Goal: Contribute content: Add original content to the website for others to see

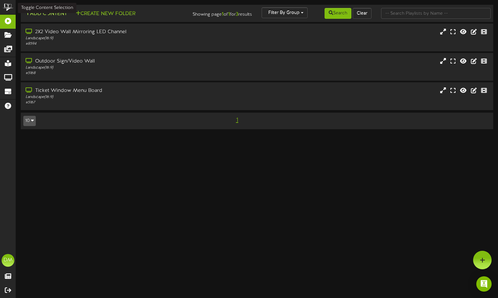
click at [35, 10] on button "Add Content" at bounding box center [46, 14] width 46 height 8
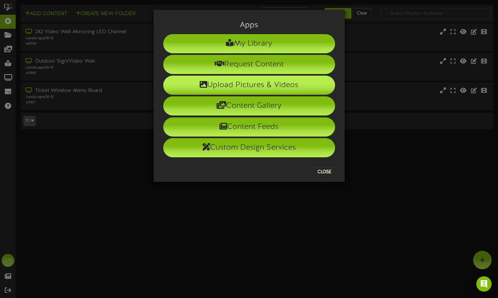
click at [203, 85] on icon at bounding box center [204, 84] width 8 height 8
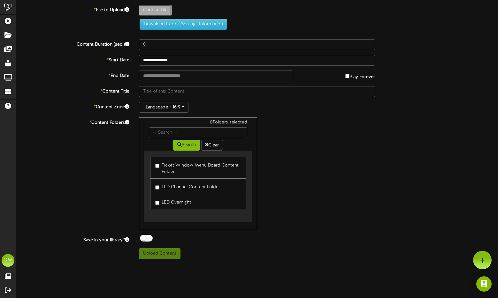
type input "**********"
type input "W-Billboard-AndrewCallaghan_SLC-12182025"
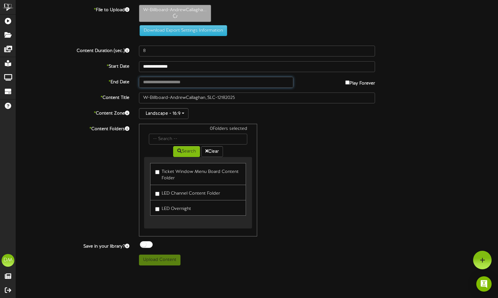
click at [177, 81] on input "text" at bounding box center [216, 82] width 154 height 11
type input "**********"
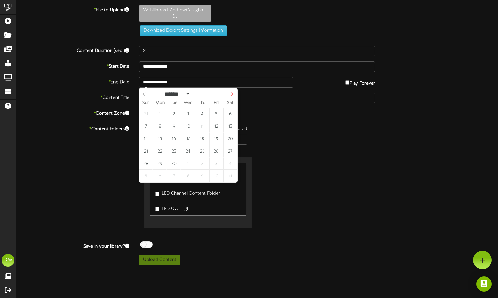
click at [234, 96] on span at bounding box center [231, 93] width 11 height 11
select select "**"
click at [234, 96] on span at bounding box center [231, 93] width 11 height 11
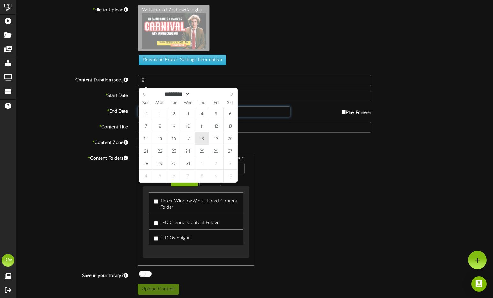
type input "**********"
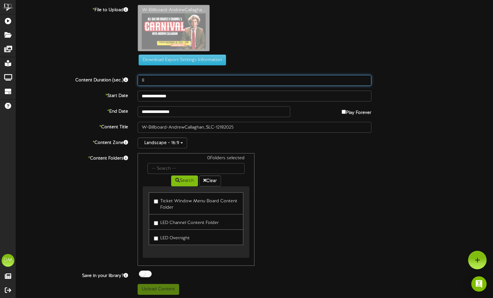
drag, startPoint x: 144, startPoint y: 79, endPoint x: 125, endPoint y: 75, distance: 20.1
click at [125, 75] on div "Content Duration (sec.) 8" at bounding box center [254, 80] width 487 height 11
type input "5"
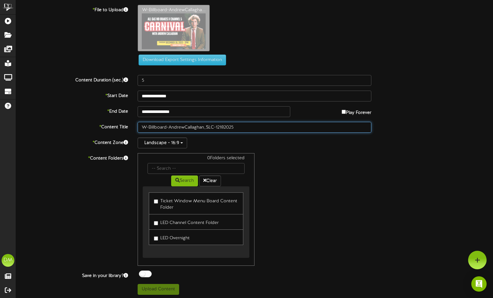
drag, startPoint x: 169, startPoint y: 126, endPoint x: 123, endPoint y: 111, distance: 48.7
click at [123, 111] on div "**********" at bounding box center [254, 150] width 477 height 290
click at [157, 126] on input "AndrewCallaghan_SLC-12182025" at bounding box center [255, 127] width 234 height 11
drag, startPoint x: 179, startPoint y: 127, endPoint x: 190, endPoint y: 129, distance: 11.5
click at [190, 129] on input "Andrew Callaghan_SLC-12182025" at bounding box center [255, 127] width 234 height 11
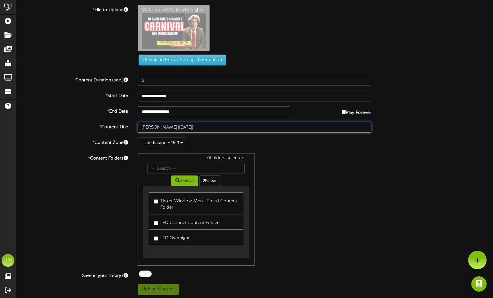
type input "Andrew Callaghan (12/18/2025)"
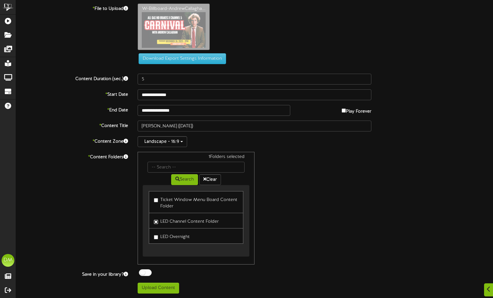
scroll to position [2, 0]
click at [168, 288] on button "Upload Content" at bounding box center [159, 288] width 42 height 11
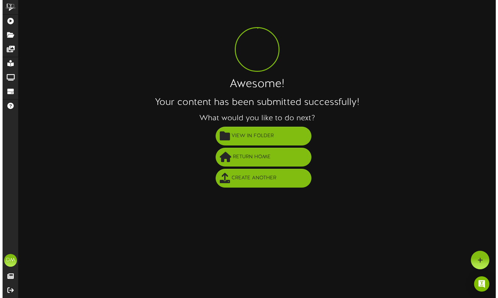
scroll to position [0, 0]
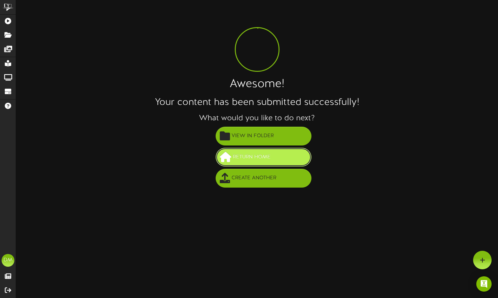
click at [232, 152] on span "Return Home" at bounding box center [251, 157] width 41 height 11
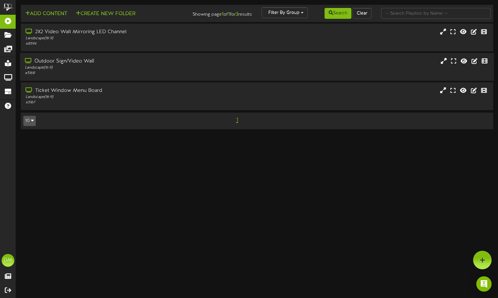
click at [88, 61] on div "Outdoor Sign/Video Wall" at bounding box center [119, 61] width 188 height 7
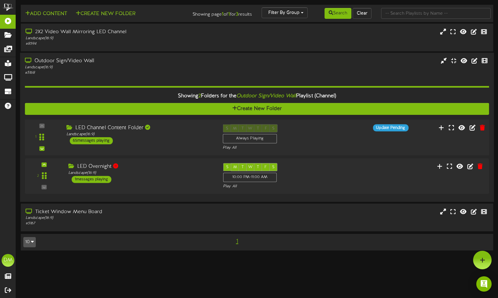
click at [78, 120] on div "1 Landscape (" at bounding box center [257, 137] width 469 height 36
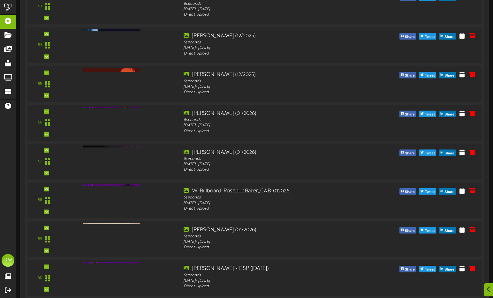
scroll to position [2490, 0]
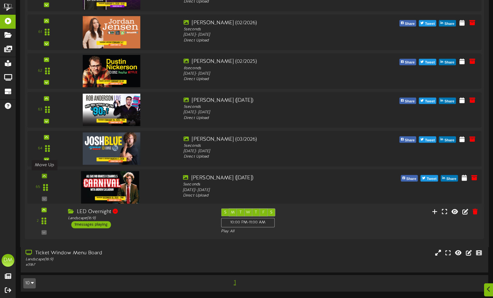
click at [45, 174] on icon at bounding box center [44, 175] width 3 height 3
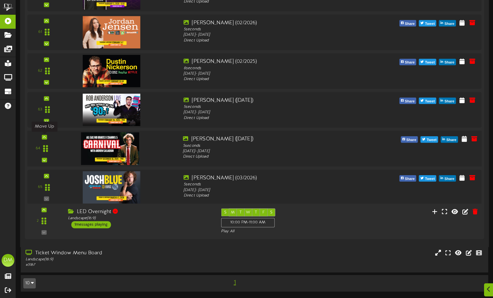
click at [43, 137] on icon at bounding box center [44, 137] width 3 height 3
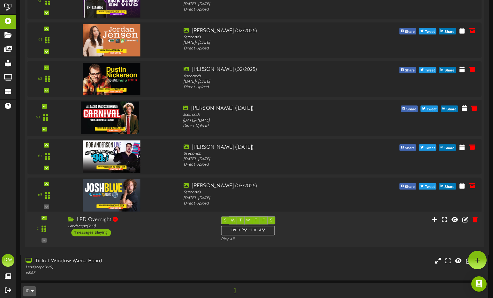
scroll to position [2473, 0]
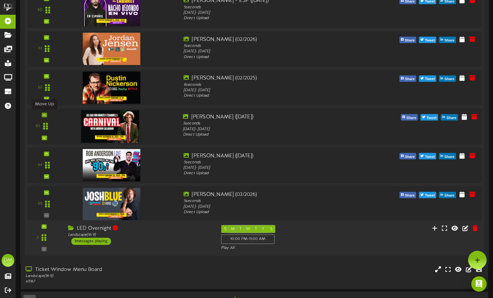
click at [45, 116] on icon at bounding box center [44, 114] width 3 height 3
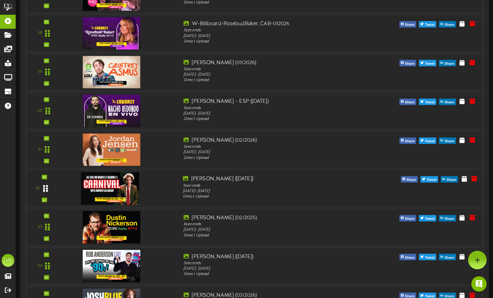
scroll to position [2371, 0]
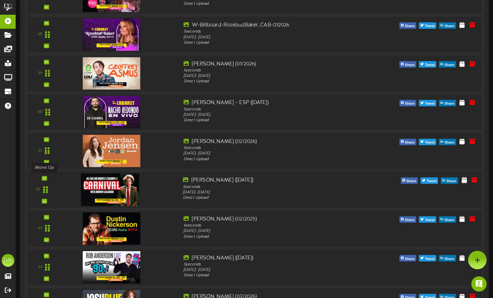
click at [45, 178] on icon at bounding box center [44, 178] width 3 height 3
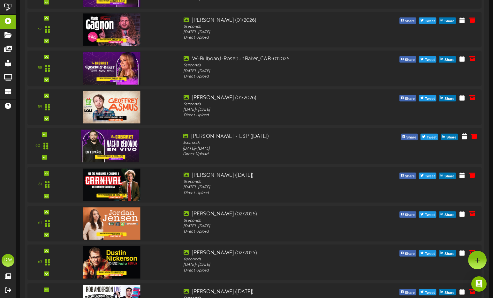
scroll to position [2336, 0]
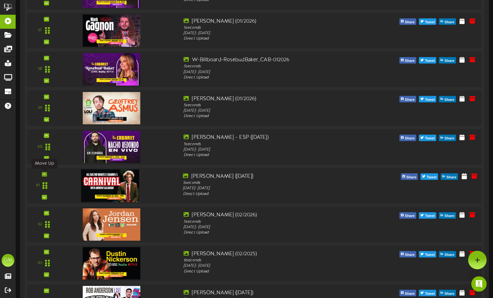
click at [45, 174] on icon at bounding box center [44, 174] width 3 height 3
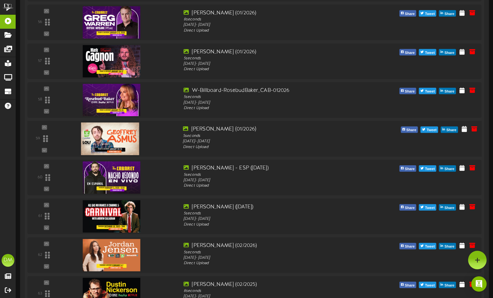
scroll to position [2291, 0]
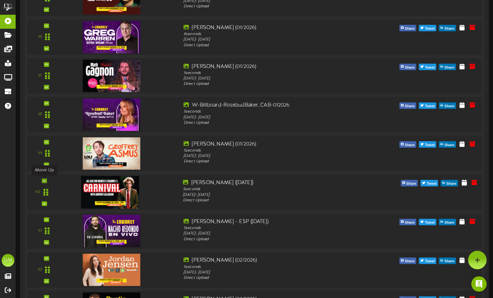
click at [46, 181] on div at bounding box center [44, 181] width 5 height 4
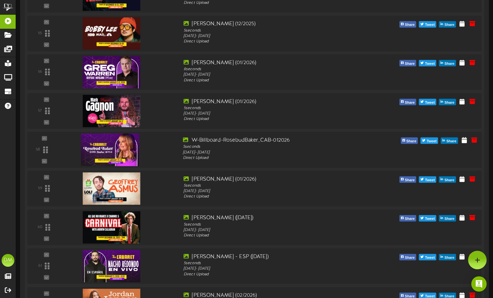
scroll to position [2231, 0]
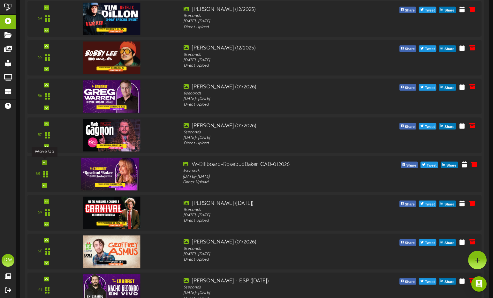
click at [44, 162] on icon at bounding box center [44, 162] width 3 height 3
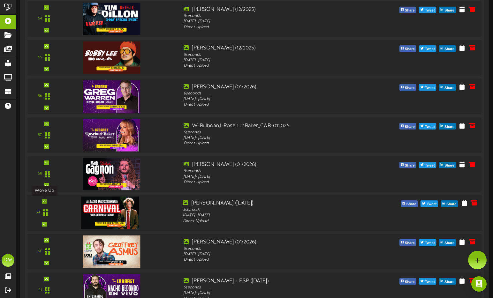
click at [43, 200] on icon at bounding box center [44, 201] width 3 height 3
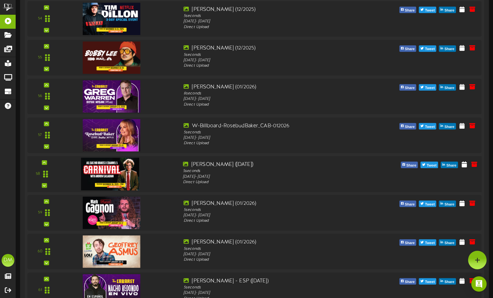
click at [48, 164] on div "58" at bounding box center [44, 174] width 28 height 26
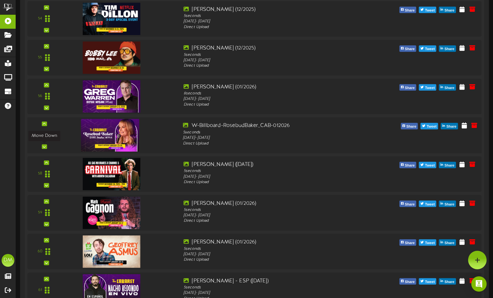
click at [44, 146] on icon at bounding box center [44, 146] width 3 height 3
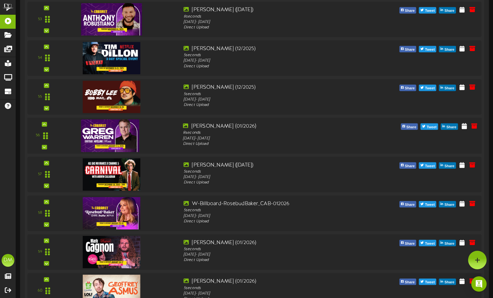
scroll to position [2189, 0]
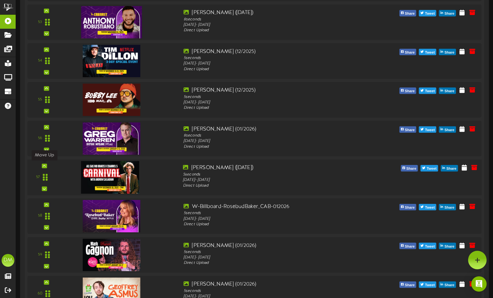
click at [43, 165] on icon at bounding box center [44, 166] width 3 height 3
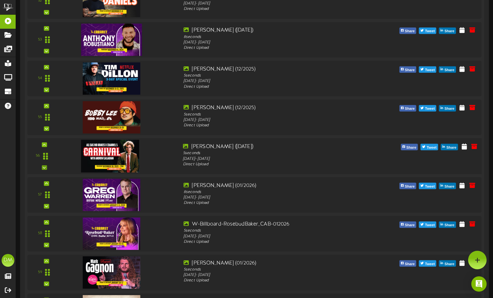
scroll to position [2168, 0]
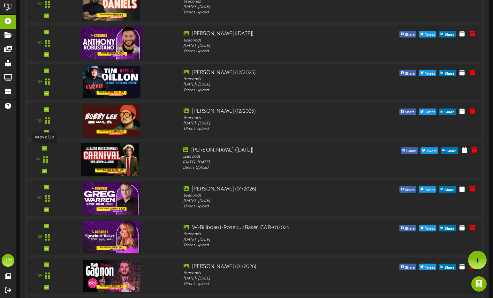
click at [45, 147] on icon at bounding box center [44, 148] width 3 height 3
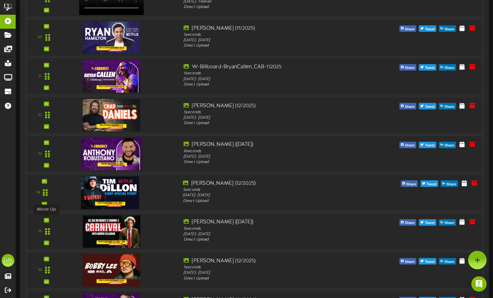
scroll to position [2046, 0]
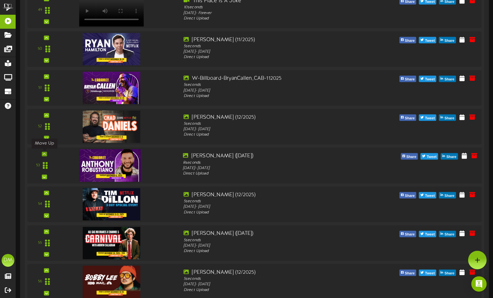
click at [45, 154] on icon at bounding box center [44, 154] width 3 height 3
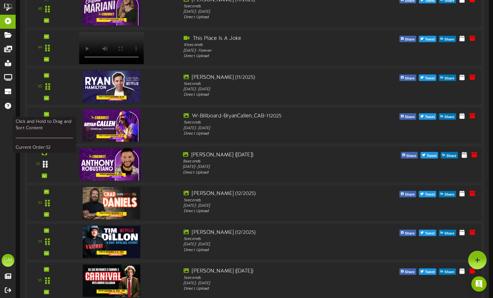
scroll to position [2007, 0]
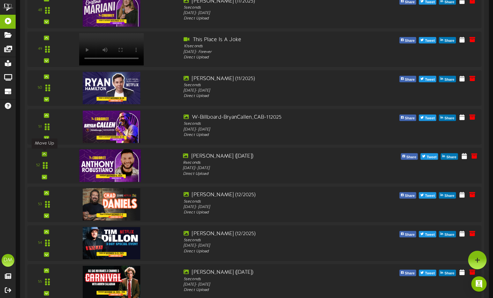
click at [45, 155] on icon at bounding box center [44, 154] width 3 height 3
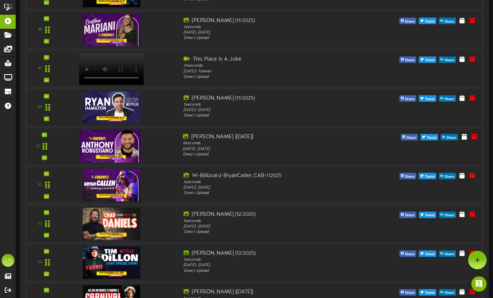
scroll to position [1986, 0]
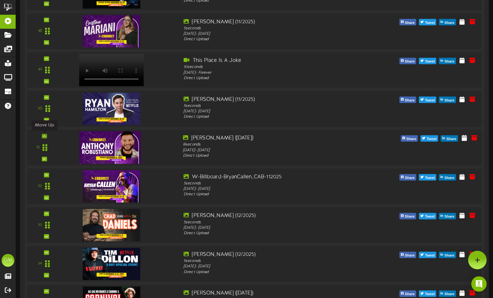
click at [46, 137] on div at bounding box center [44, 136] width 5 height 4
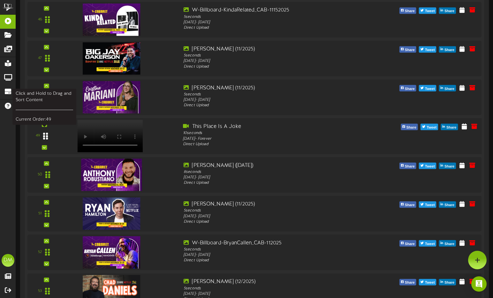
scroll to position [1918, 0]
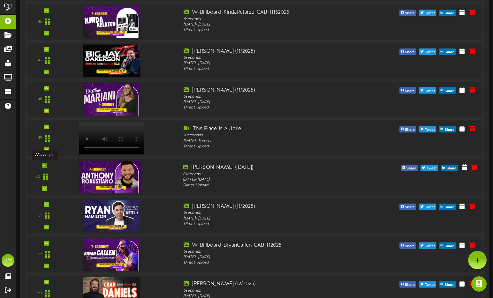
click at [44, 166] on icon at bounding box center [44, 165] width 3 height 3
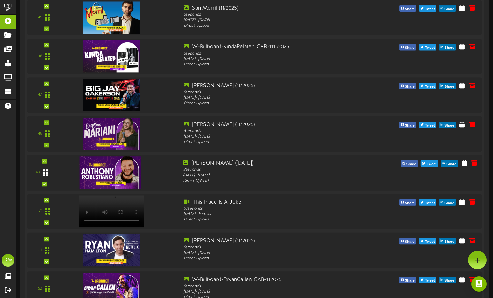
scroll to position [1881, 0]
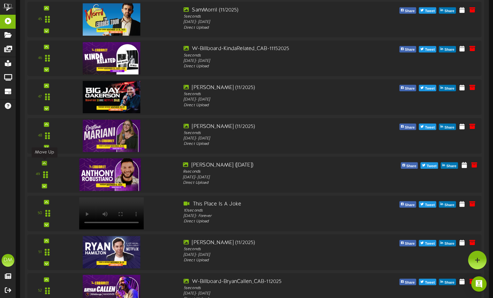
click at [46, 163] on div at bounding box center [44, 163] width 5 height 4
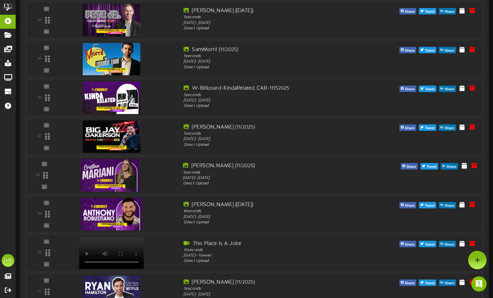
scroll to position [1841, 0]
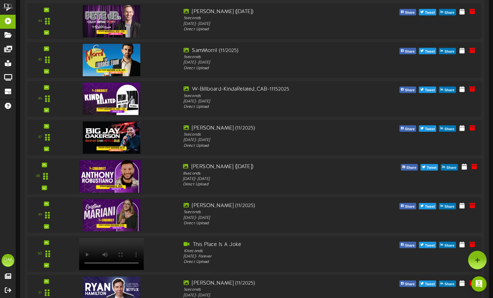
click at [47, 164] on div "48" at bounding box center [44, 177] width 28 height 26
click at [45, 164] on icon at bounding box center [44, 165] width 3 height 3
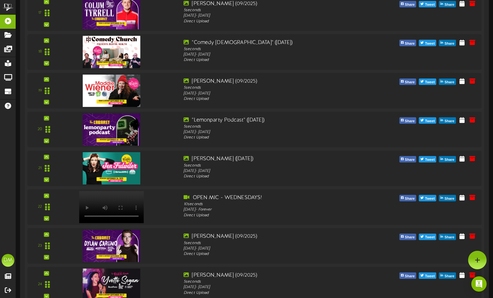
scroll to position [276, 0]
